Goal: Information Seeking & Learning: Check status

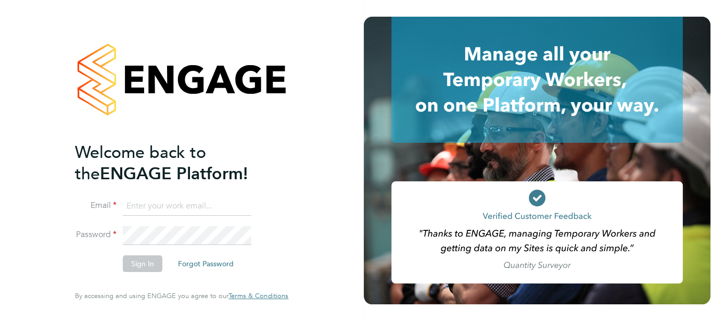
type input "cjs.templabour@uk.g4s.com"
click at [146, 261] on button "Sign In" at bounding box center [143, 263] width 40 height 17
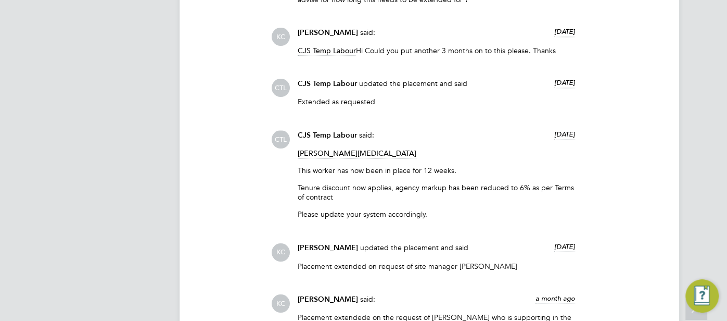
scroll to position [1336, 0]
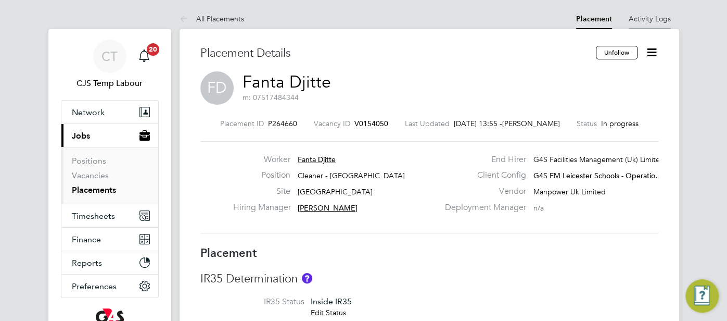
click at [659, 19] on link "Activity Logs" at bounding box center [650, 18] width 42 height 9
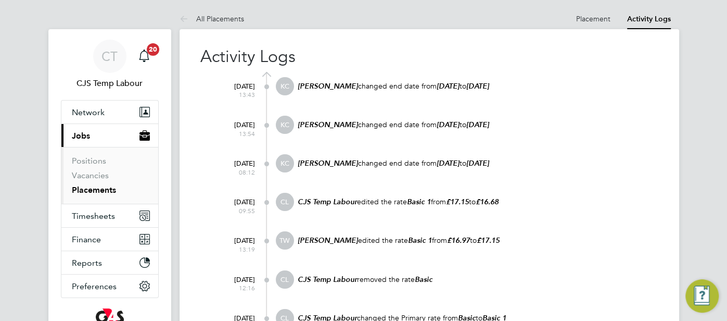
click at [105, 189] on link "Placements" at bounding box center [94, 190] width 44 height 10
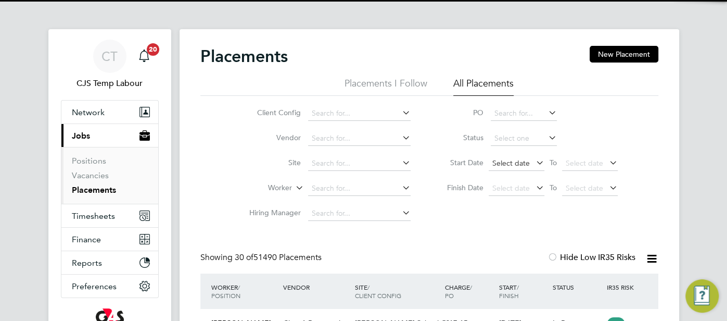
scroll to position [39, 90]
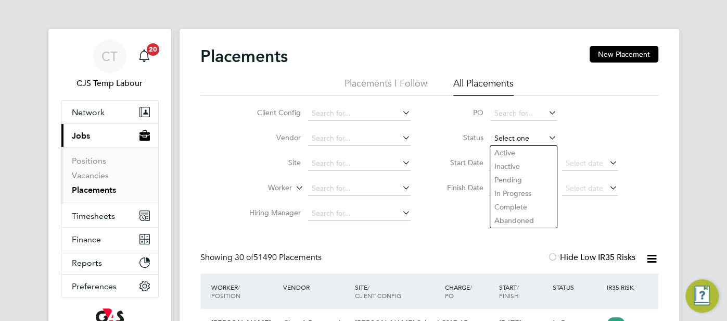
click at [508, 139] on input at bounding box center [524, 138] width 66 height 15
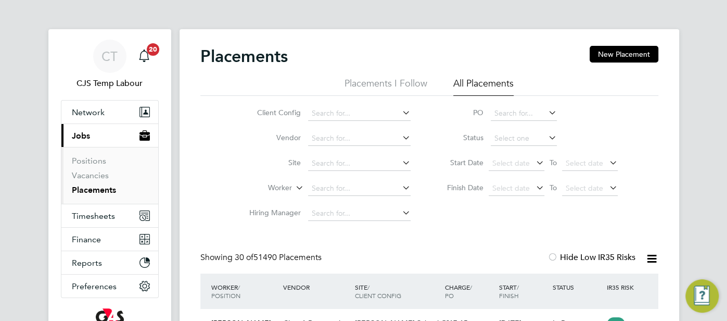
click at [515, 150] on li "Active" at bounding box center [523, 153] width 67 height 14
type input "Active"
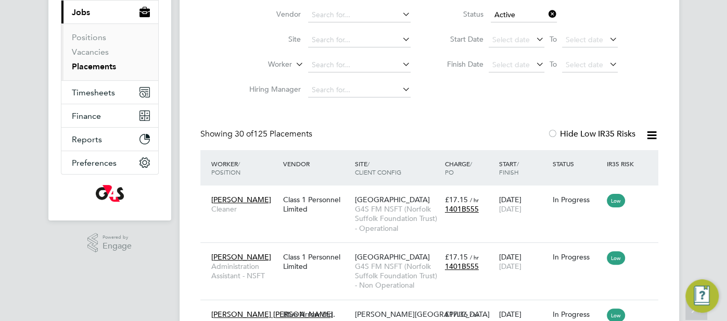
click at [651, 133] on icon at bounding box center [651, 135] width 13 height 13
click at [622, 158] on li "Download Placements Report" at bounding box center [601, 160] width 111 height 15
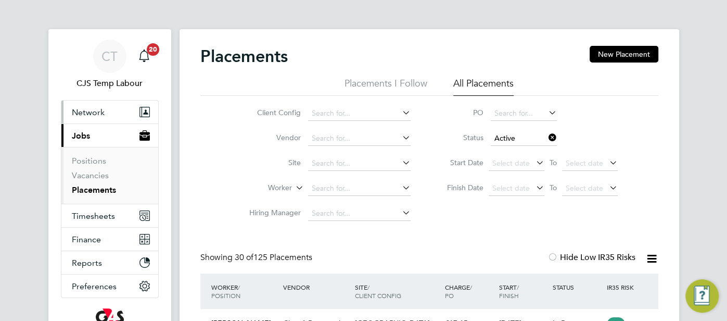
click at [79, 109] on span "Network" at bounding box center [88, 112] width 33 height 10
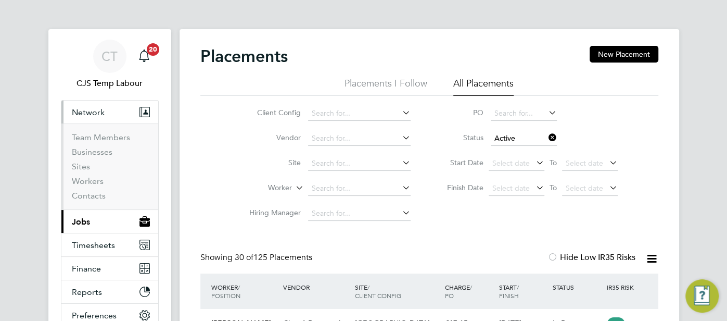
click at [98, 222] on button "Current page: Jobs" at bounding box center [109, 221] width 97 height 23
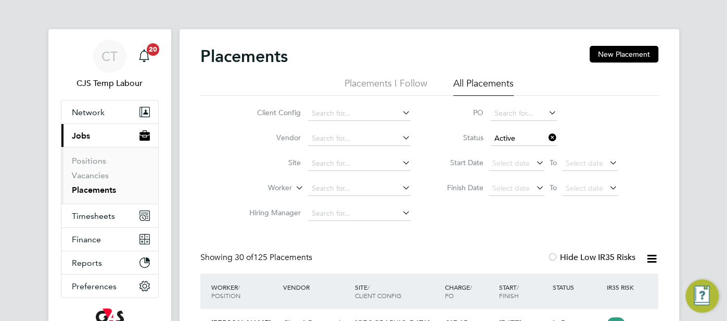
click at [92, 188] on link "Placements" at bounding box center [94, 190] width 44 height 10
click at [331, 187] on input at bounding box center [359, 188] width 103 height 15
paste input "[PERSON_NAME]"
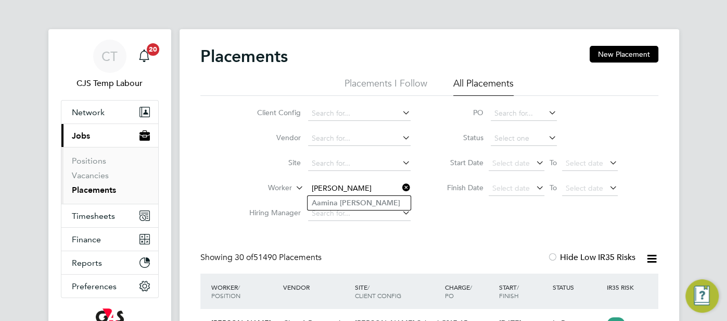
type input "[PERSON_NAME]"
click at [375, 201] on li "Aamina Mohamed" at bounding box center [359, 203] width 103 height 14
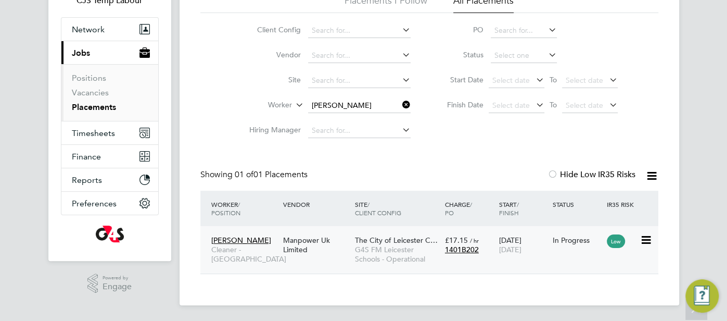
click at [565, 244] on div "In Progress" at bounding box center [577, 239] width 49 height 9
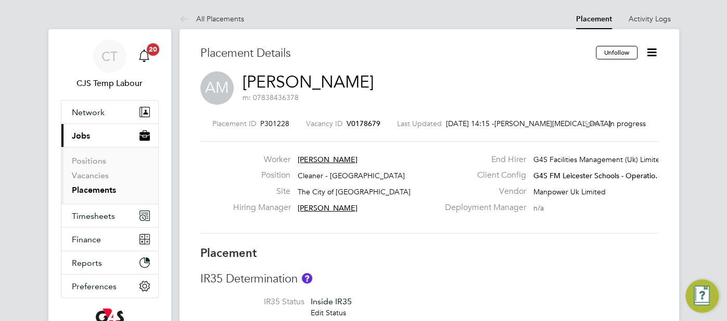
click at [357, 89] on link "[PERSON_NAME]" at bounding box center [308, 82] width 131 height 20
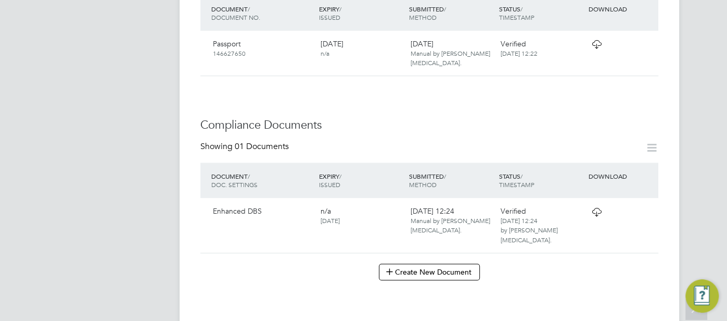
scroll to position [513, 0]
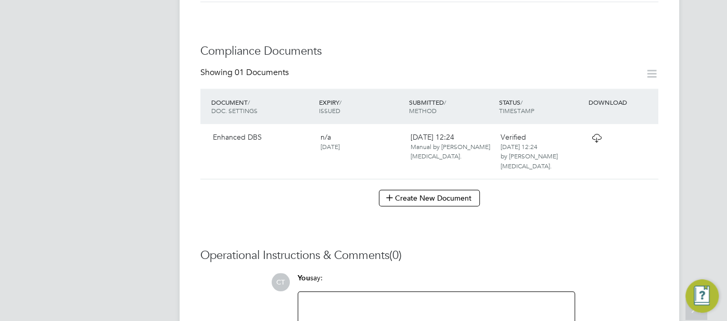
click at [587, 128] on div at bounding box center [613, 137] width 54 height 18
